Goal: Entertainment & Leisure: Consume media (video, audio)

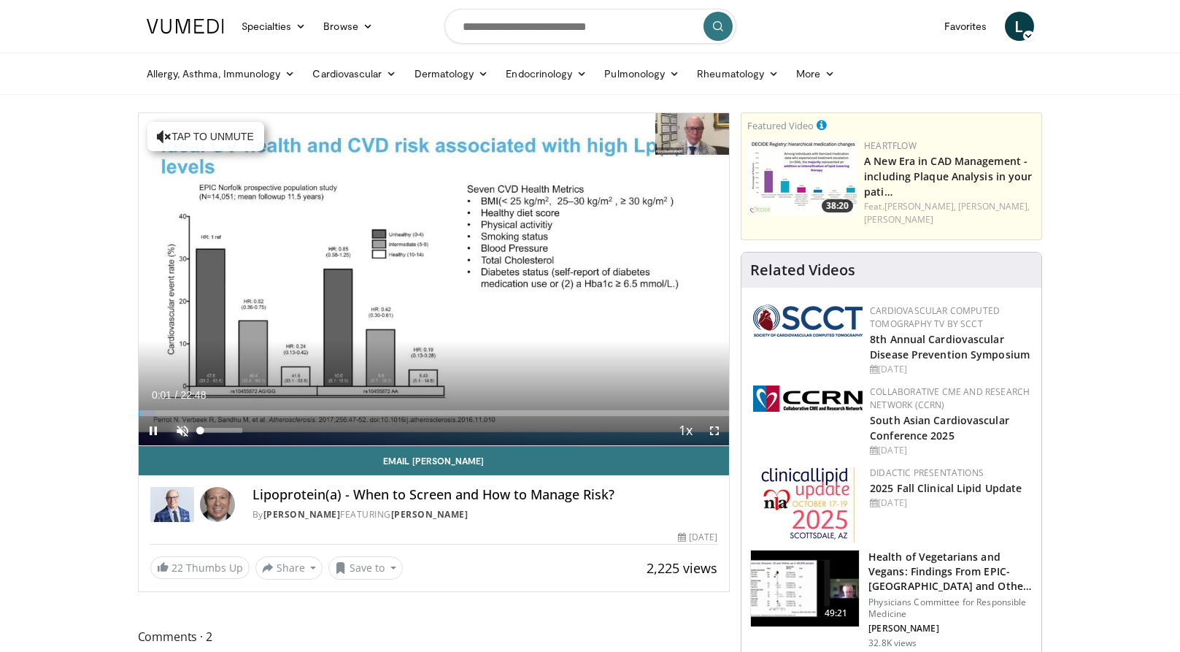
click at [178, 433] on span "Video Player" at bounding box center [182, 430] width 29 height 29
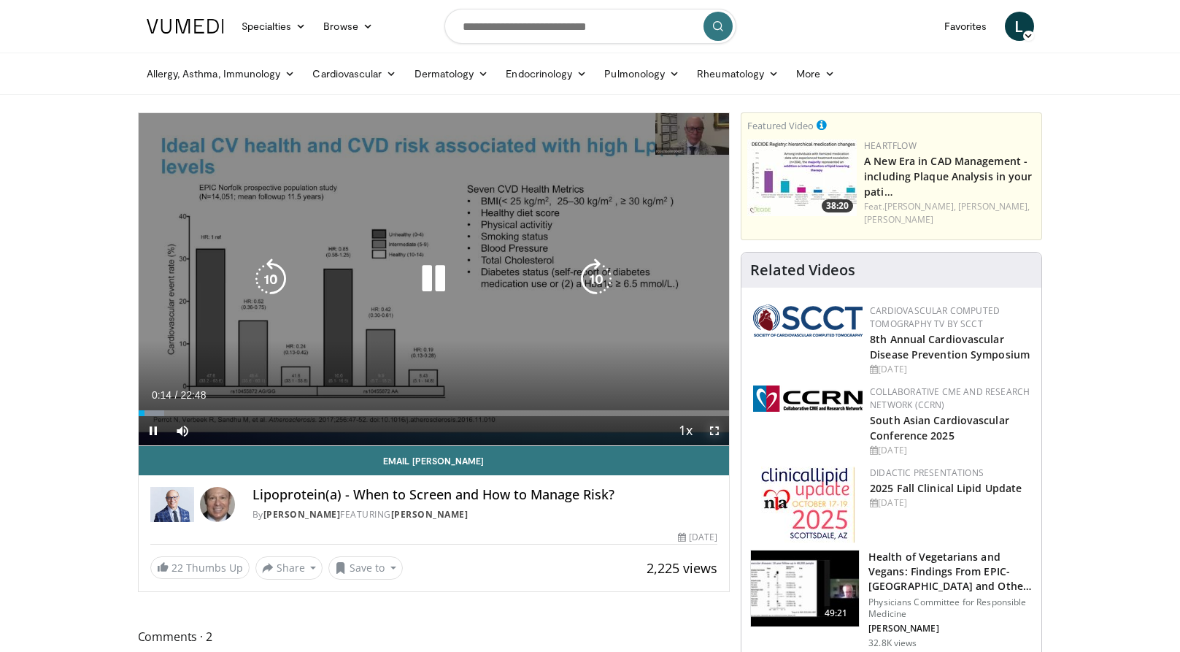
drag, startPoint x: 710, startPoint y: 429, endPoint x: 868, endPoint y: 575, distance: 215.3
click at [710, 429] on span "Video Player" at bounding box center [714, 430] width 29 height 29
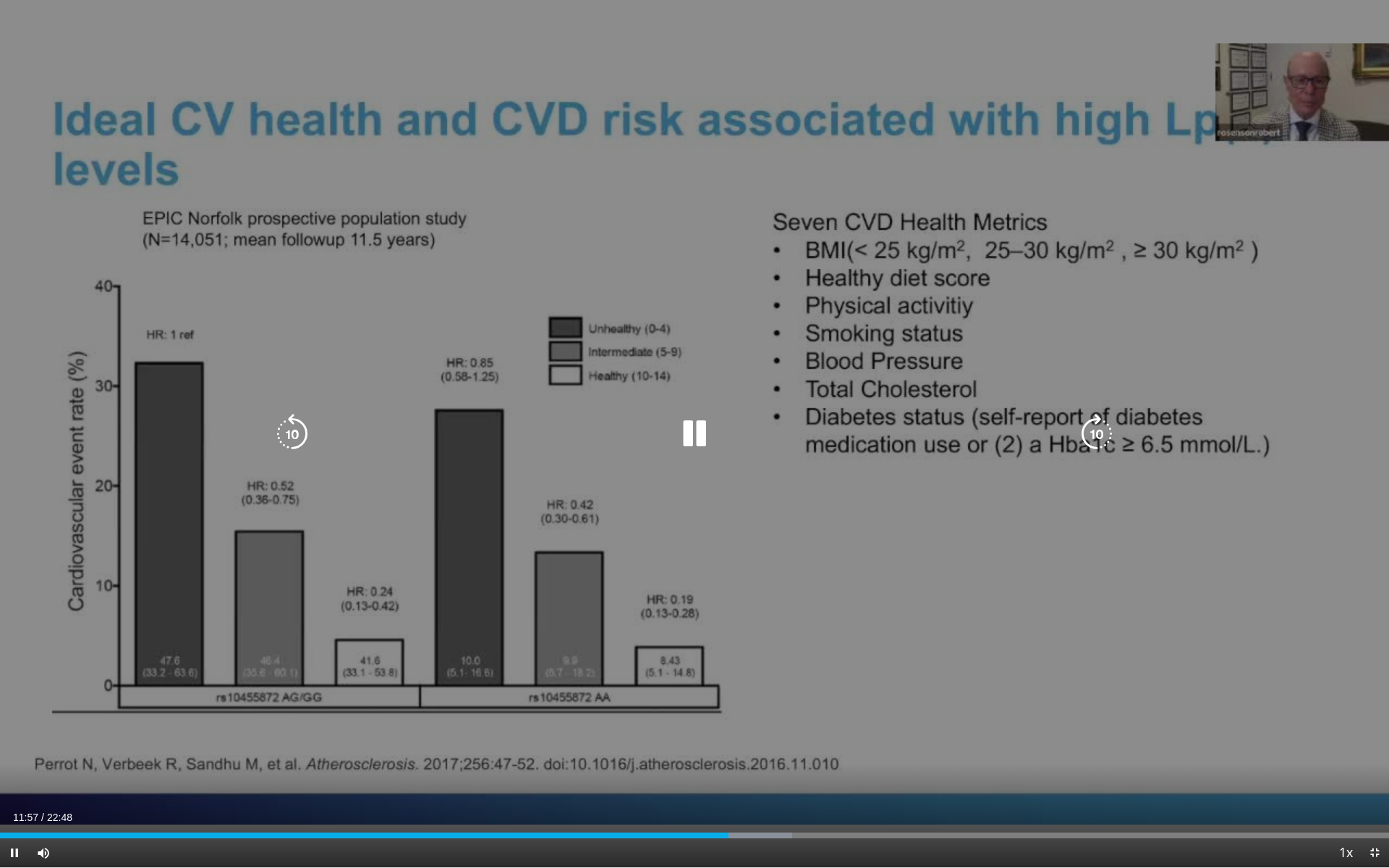
click at [714, 423] on icon "Video Player" at bounding box center [694, 433] width 41 height 41
click at [1169, 200] on div "10 seconds Tap to unmute" at bounding box center [694, 433] width 1389 height 867
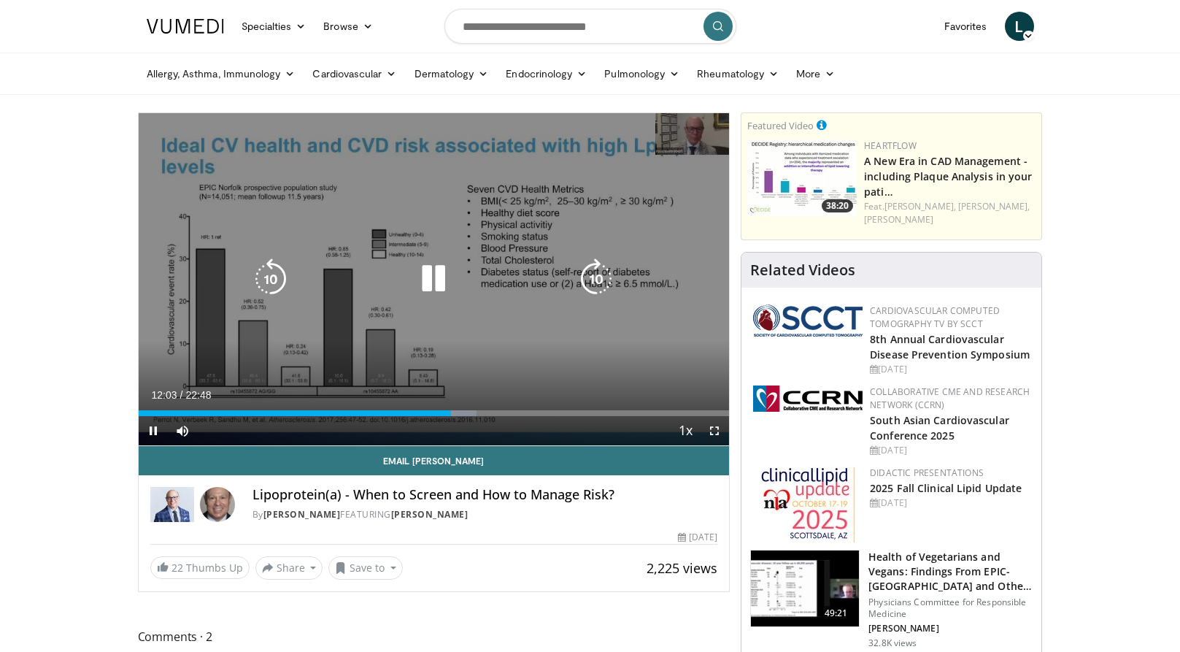
drag, startPoint x: 418, startPoint y: 260, endPoint x: 406, endPoint y: 323, distance: 63.8
click at [406, 326] on div "10 seconds Tap to unmute" at bounding box center [434, 279] width 591 height 332
